Goal: Task Accomplishment & Management: Complete application form

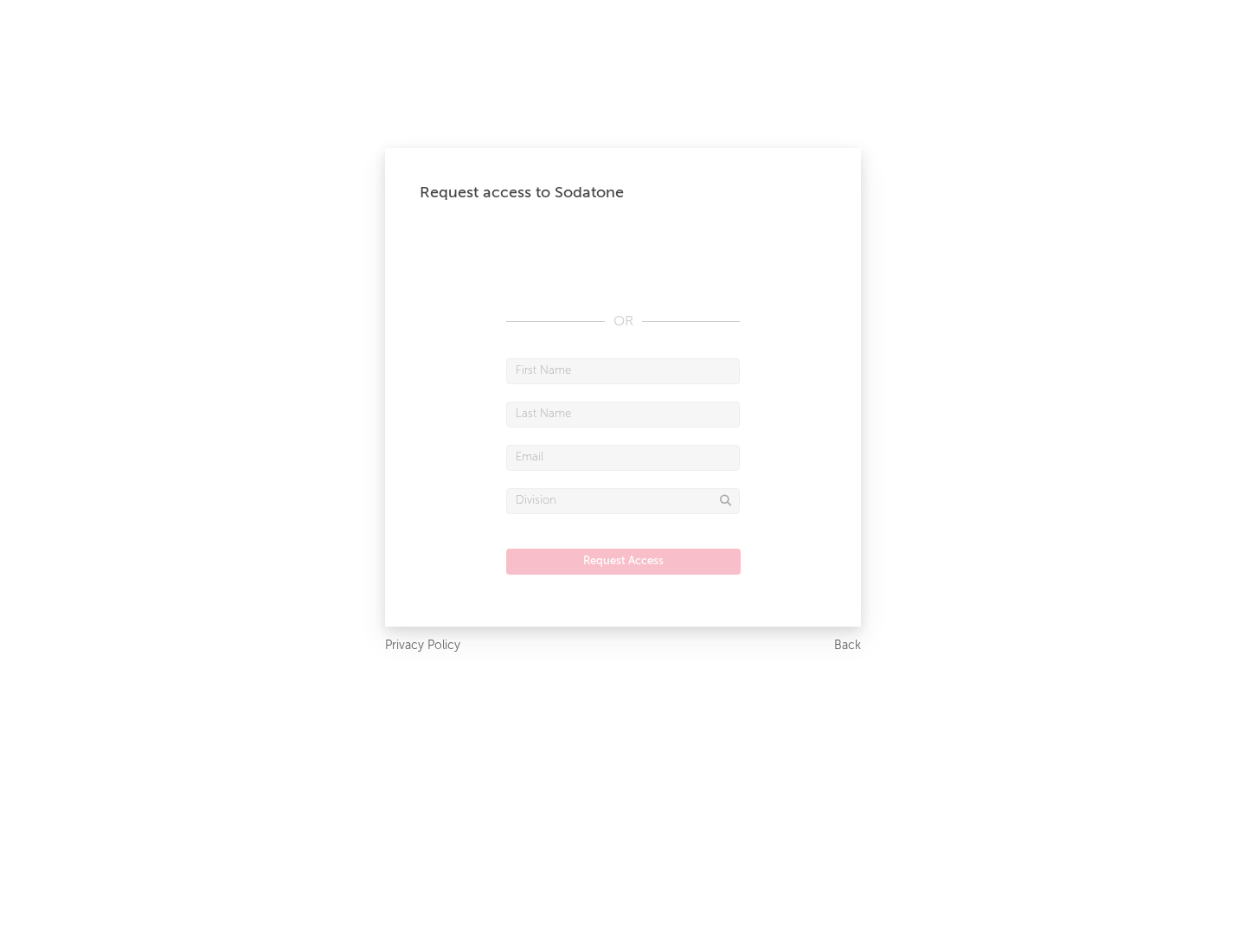
click at [623, 370] on input "text" at bounding box center [623, 370] width 234 height 26
type input "[PERSON_NAME]"
click at [623, 413] on input "text" at bounding box center [623, 414] width 234 height 26
type input "[PERSON_NAME]"
click at [623, 456] on input "text" at bounding box center [623, 457] width 234 height 26
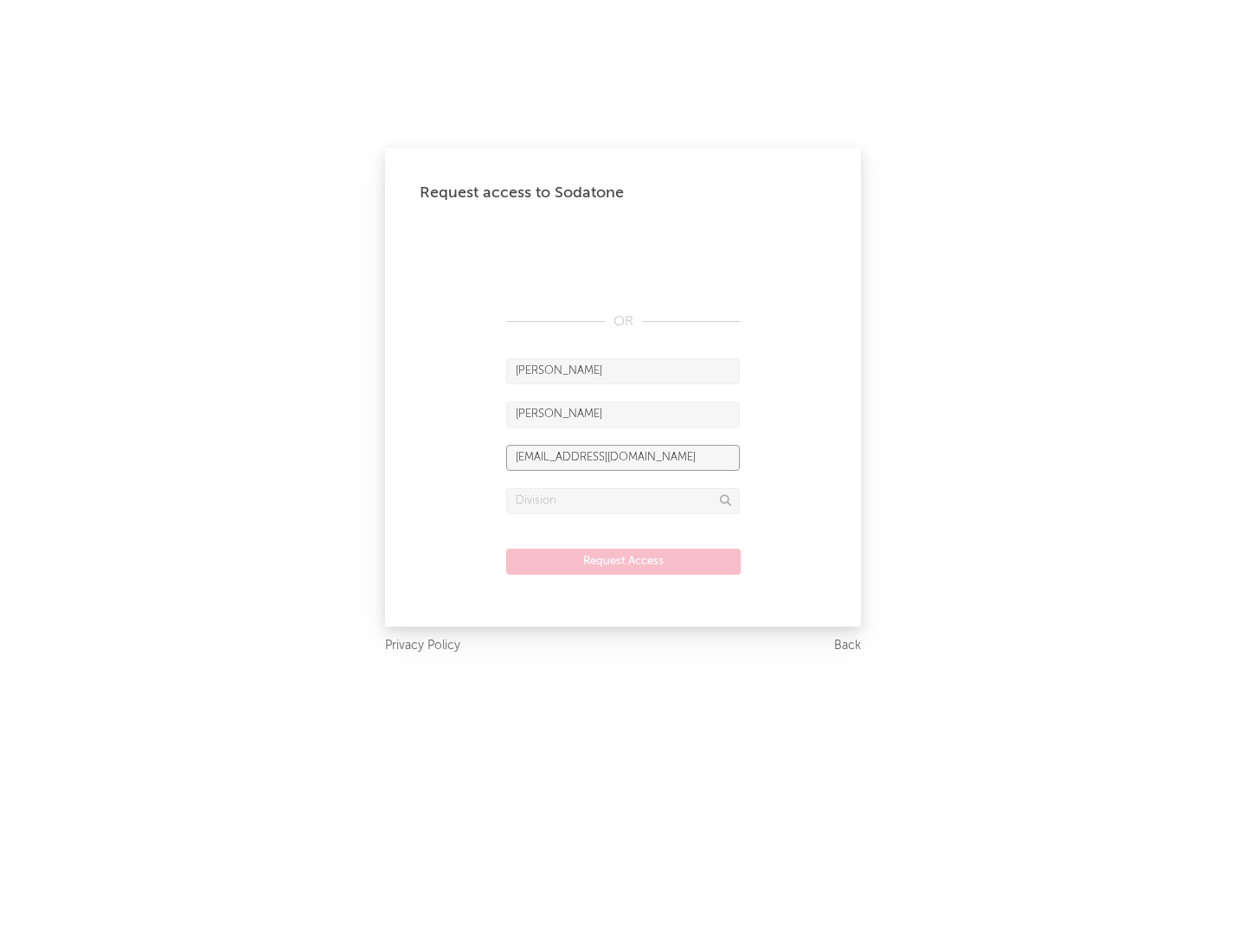
type input "[EMAIL_ADDRESS][DOMAIN_NAME]"
click at [623, 500] on input "text" at bounding box center [623, 500] width 234 height 26
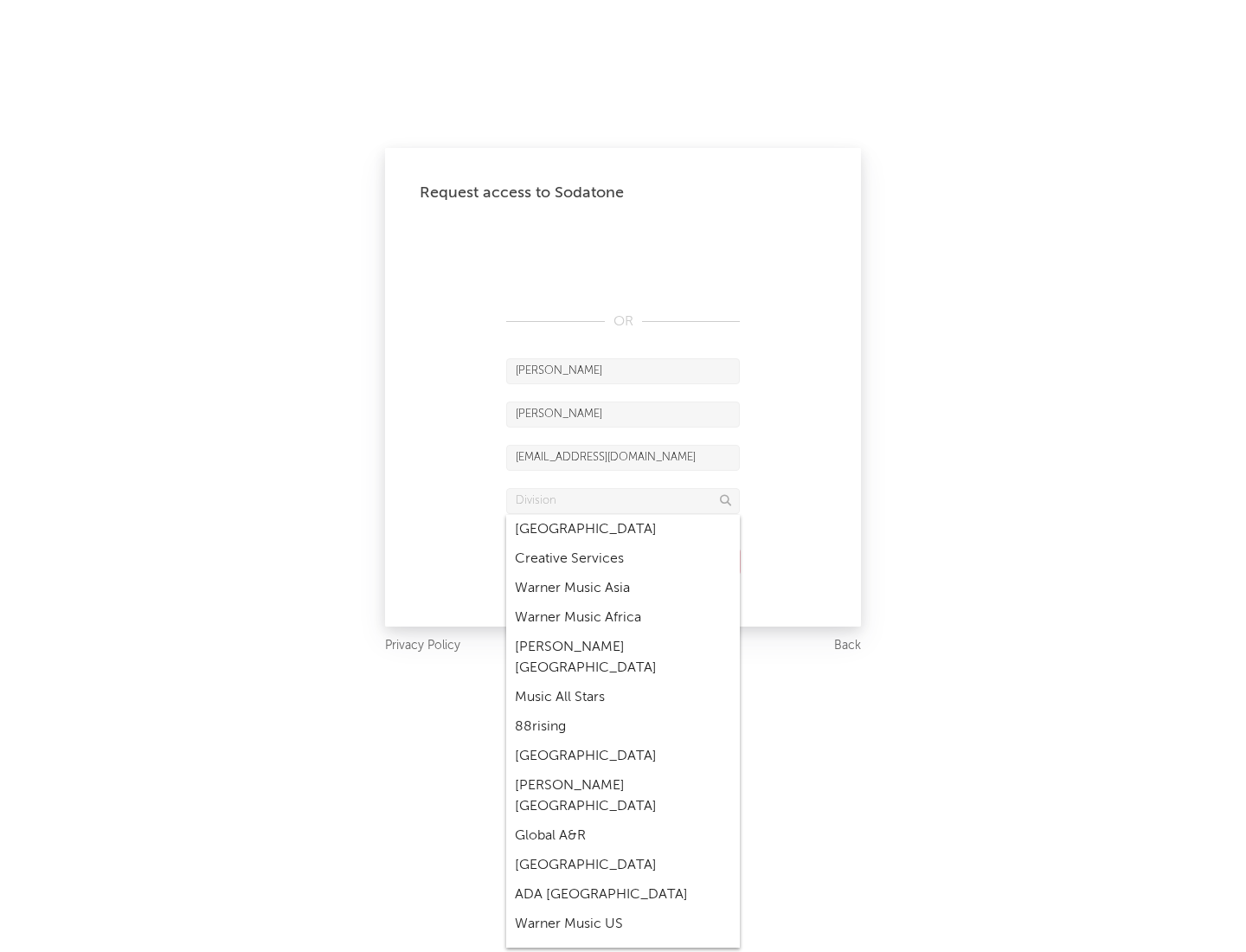
click at [623, 682] on div "Music All Stars" at bounding box center [623, 697] width 234 height 30
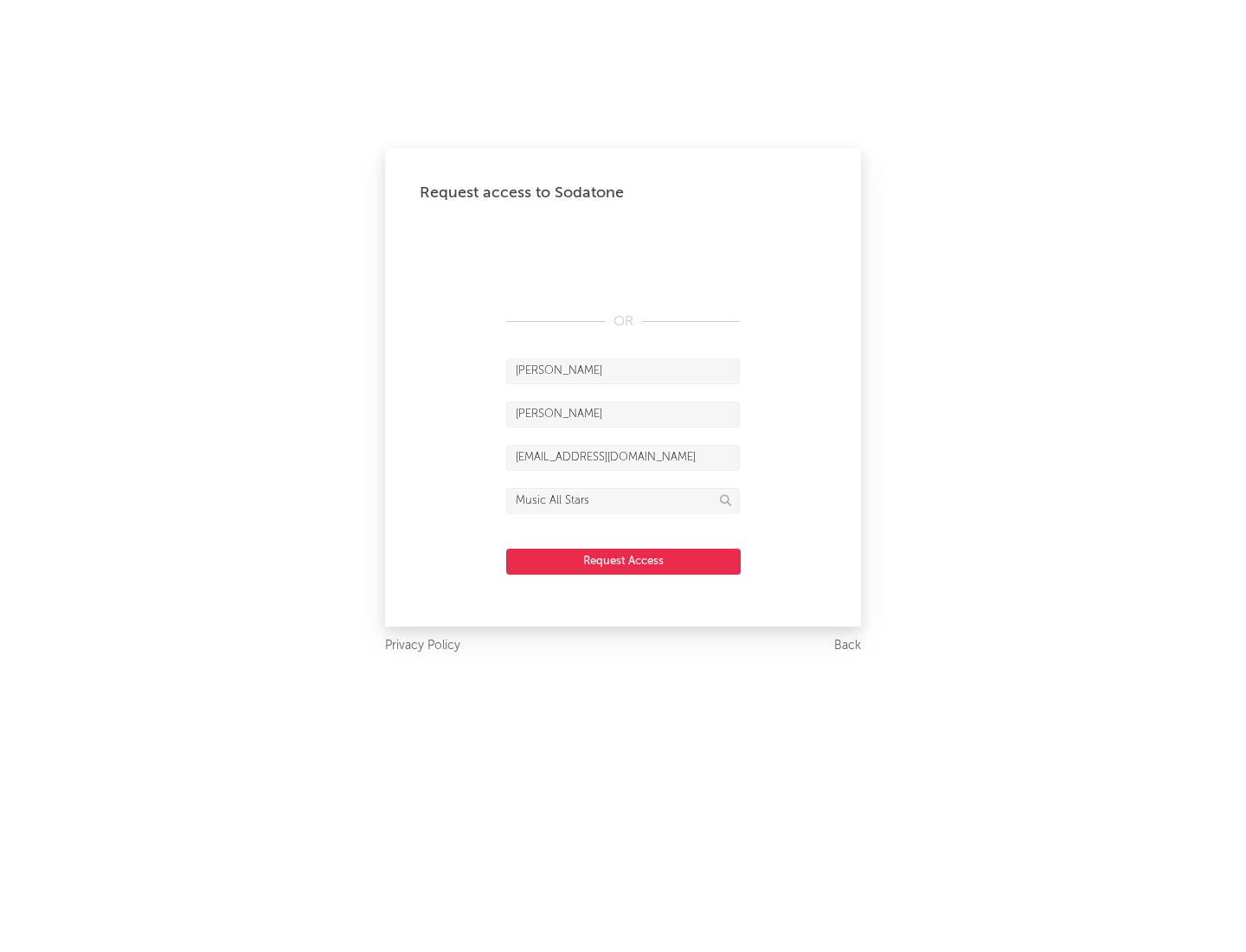
type input "Music All Stars"
click at [623, 561] on button "Request Access" at bounding box center [623, 561] width 234 height 26
